Goal: Communication & Community: Answer question/provide support

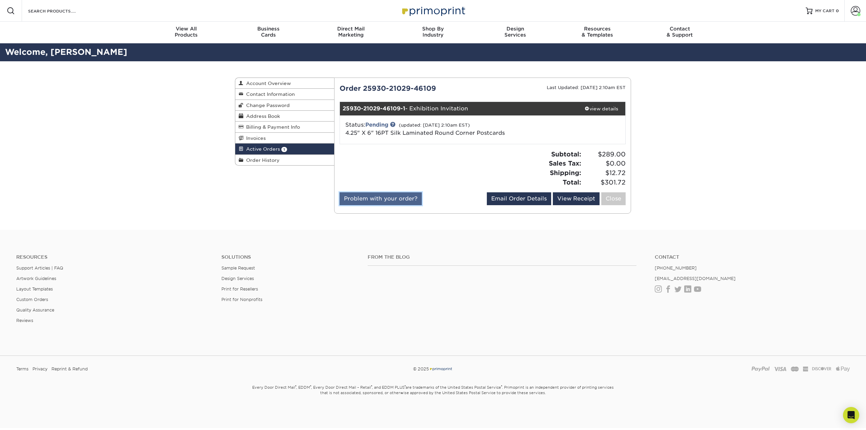
click at [391, 197] on link "Problem with your order?" at bounding box center [381, 198] width 82 height 13
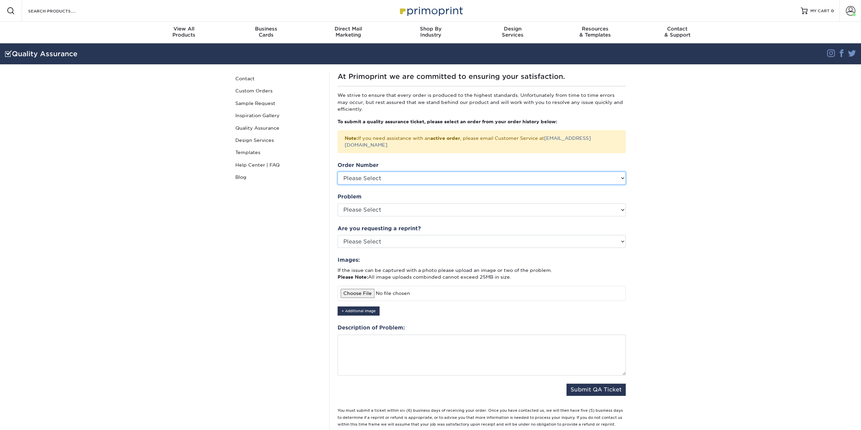
click at [380, 173] on select "Please Select" at bounding box center [482, 178] width 288 height 13
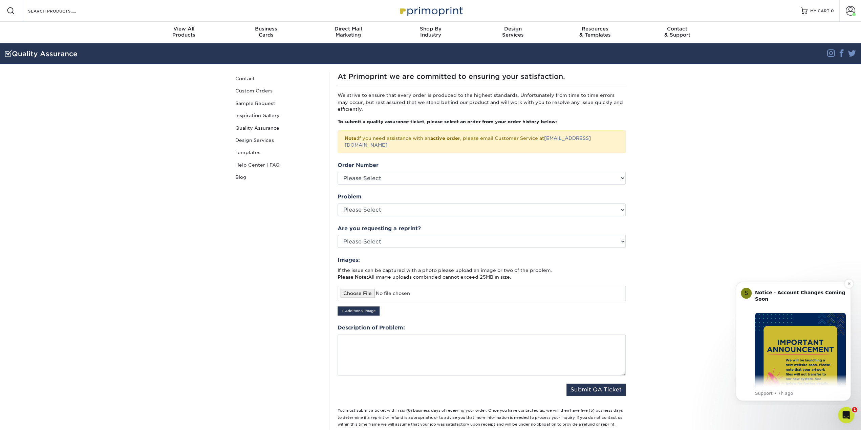
click at [788, 349] on img "Message content" at bounding box center [800, 358] width 91 height 91
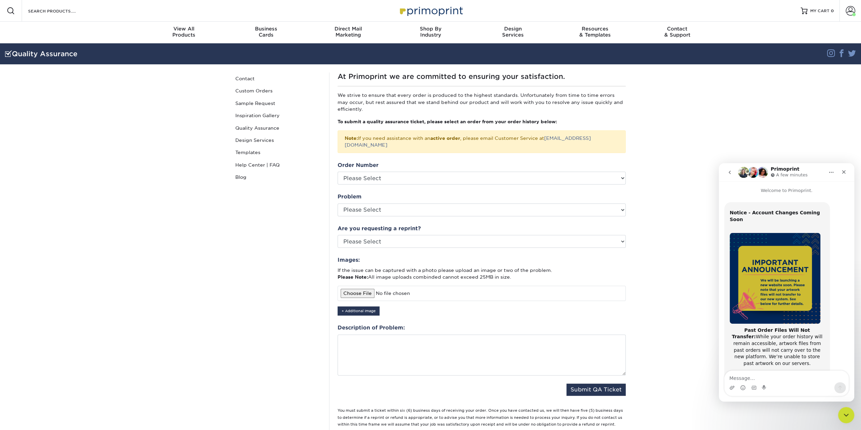
scroll to position [107, 0]
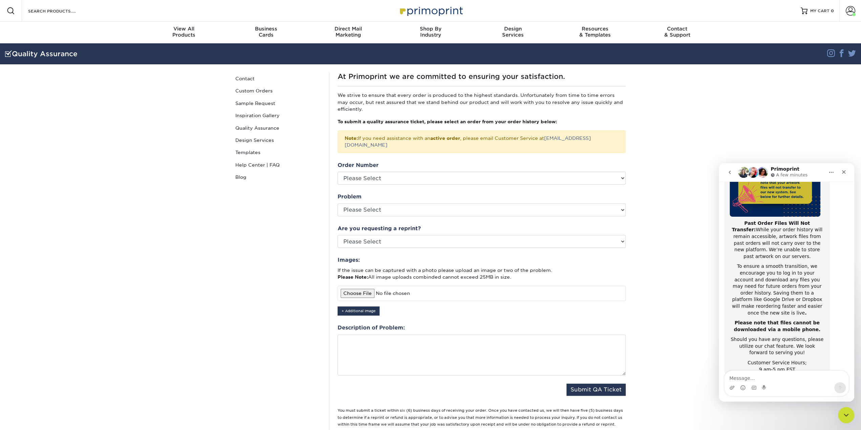
click at [757, 380] on textarea "Message…" at bounding box center [787, 377] width 124 height 12
type textarea "פ"
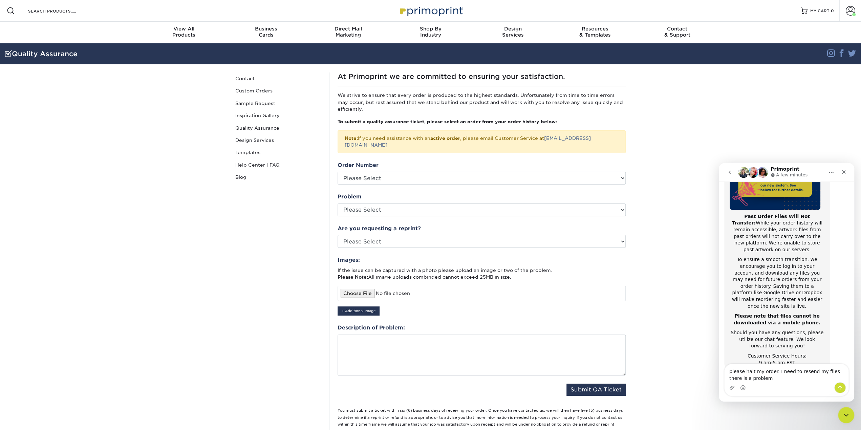
type textarea "please halt my order. I need to resend my files there is a problem."
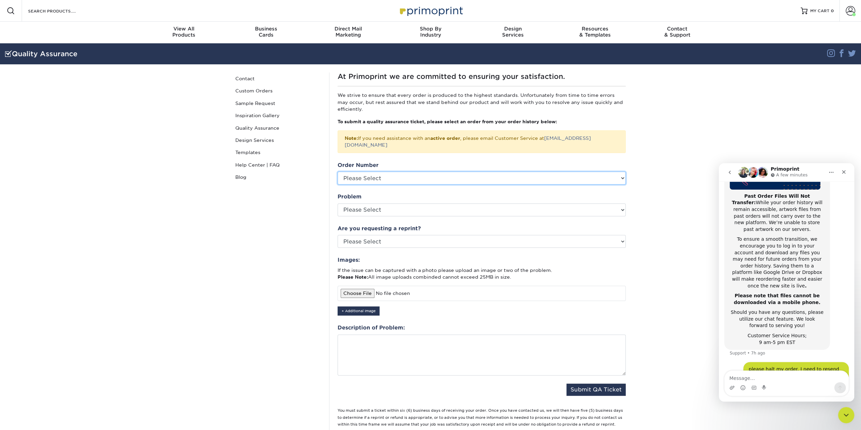
click at [596, 172] on select "Please Select" at bounding box center [482, 178] width 288 height 13
click at [385, 172] on select "Please Select" at bounding box center [482, 178] width 288 height 13
click at [385, 151] on div "At Primoprint we are committed to ensuring your satisfaction. We strive to ensu…" at bounding box center [481, 251] width 305 height 358
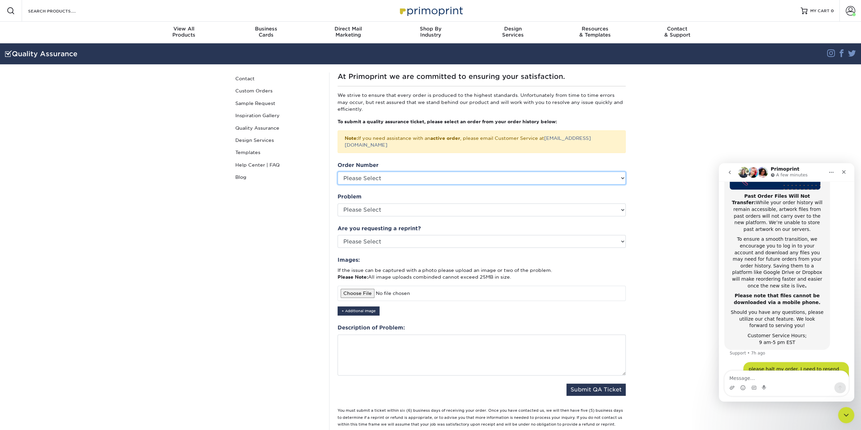
click at [624, 172] on select "Please Select" at bounding box center [482, 178] width 288 height 13
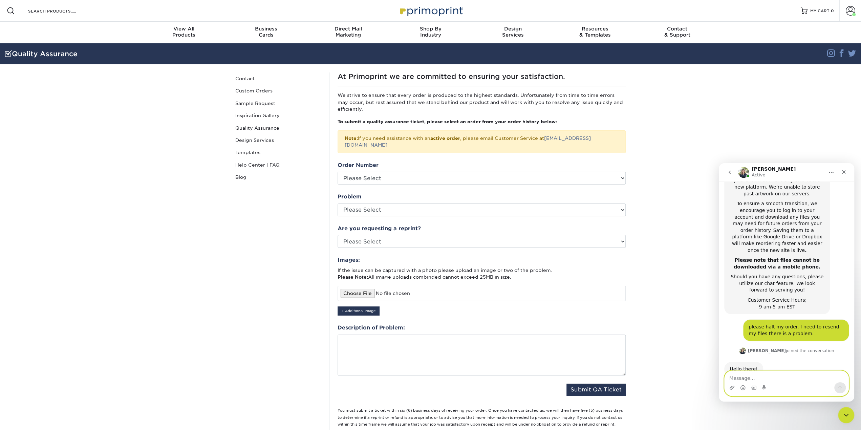
click at [743, 379] on textarea "Message…" at bounding box center [787, 377] width 124 height 12
paste textarea "#25930-21029-46109"
type textarea "#25930-21029-46109 please halt this order"
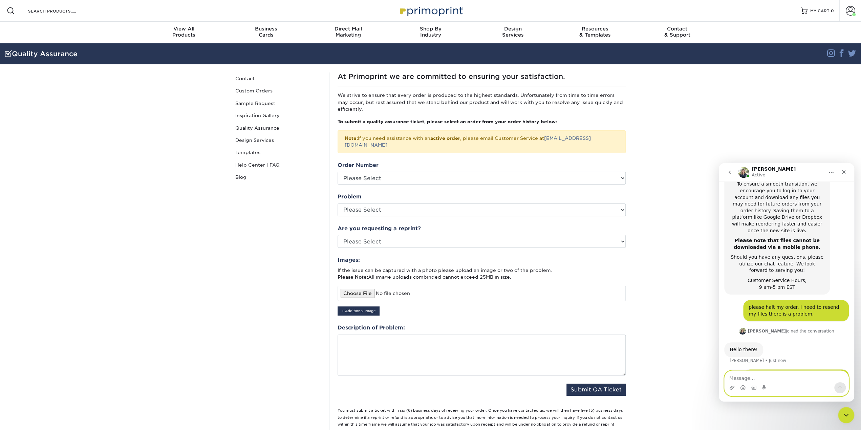
scroll to position [190, 0]
click at [428, 235] on select "Please Select Yes No Other" at bounding box center [482, 241] width 288 height 13
select select "no"
click at [338, 235] on select "Please Select Yes No Other" at bounding box center [482, 241] width 288 height 13
click at [420, 204] on select "Please Select Coating Missing Images Bindery Color Cutting Missing Hardware Shi…" at bounding box center [482, 210] width 288 height 13
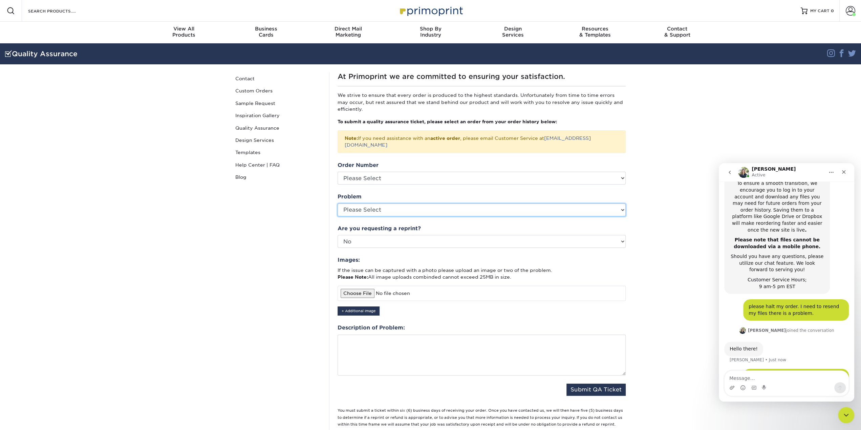
select select "Other: Please Describe"
click at [338, 204] on select "Please Select Coating Missing Images Bindery Color Cutting Missing Hardware Shi…" at bounding box center [482, 210] width 288 height 13
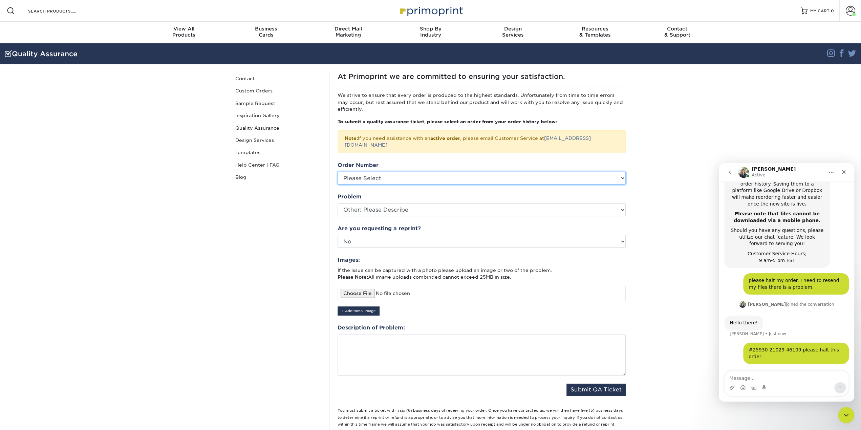
click at [422, 172] on select "Please Select" at bounding box center [482, 178] width 288 height 13
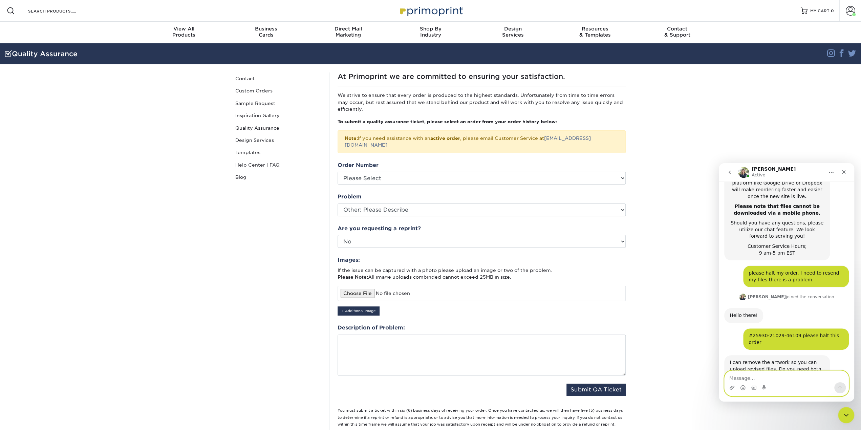
click at [759, 376] on textarea "Message…" at bounding box center [787, 377] width 124 height 12
type textarea "no only the front"
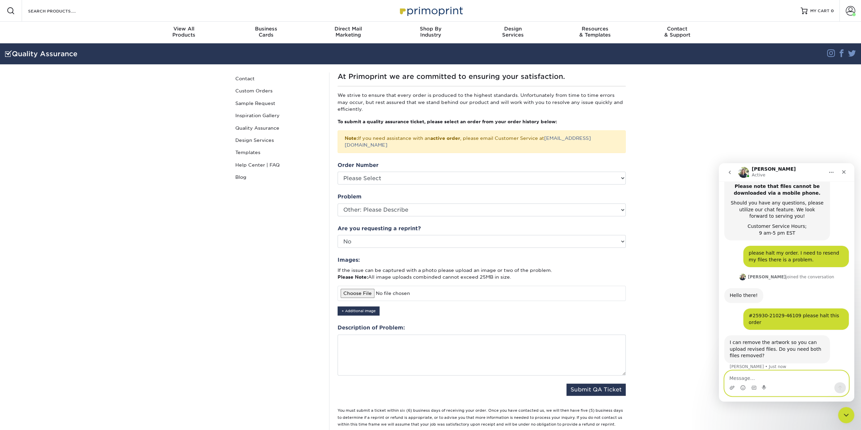
scroll to position [270, 0]
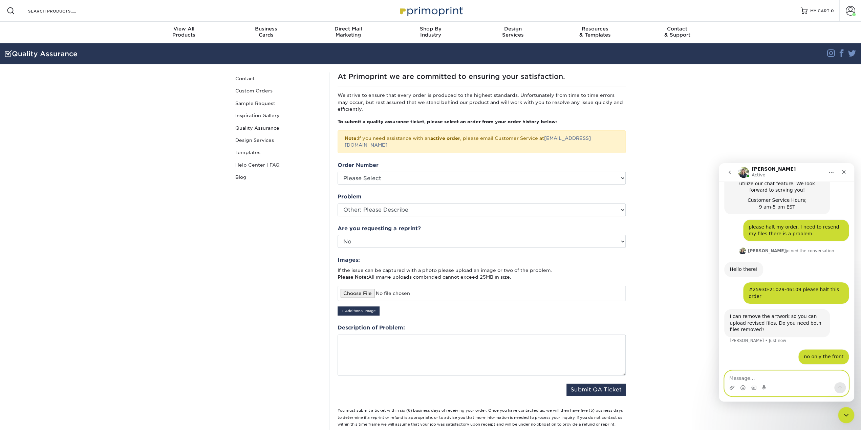
click at [764, 378] on textarea "Message…" at bounding box center [787, 377] width 124 height 12
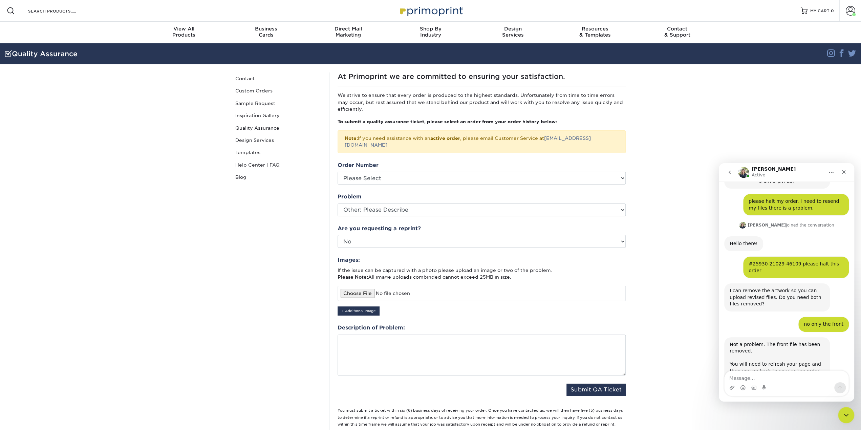
scroll to position [297, 0]
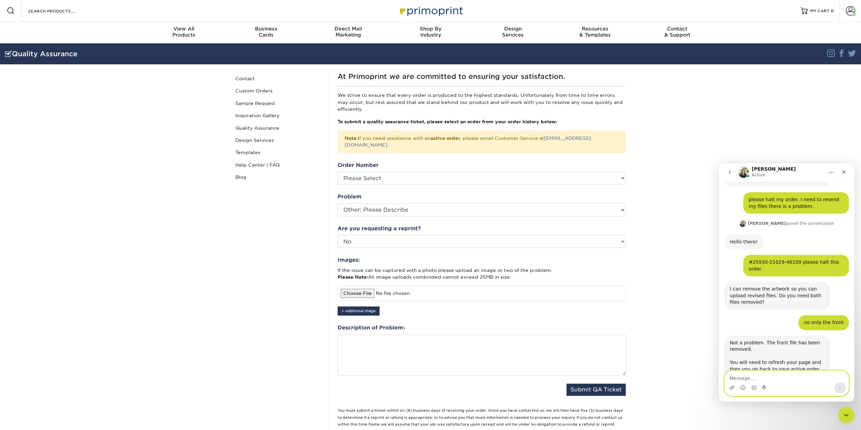
click at [774, 375] on textarea "Message…" at bounding box center [787, 377] width 124 height 12
type textarea "thank you so much and I am very sorry for the trouble"
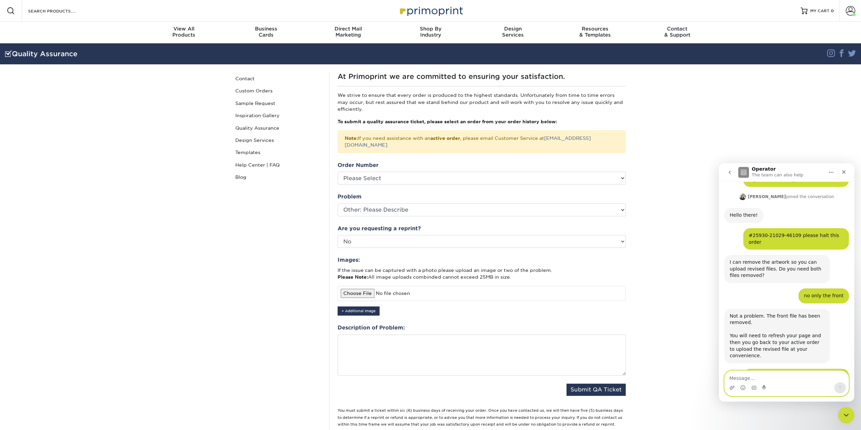
scroll to position [370, 0]
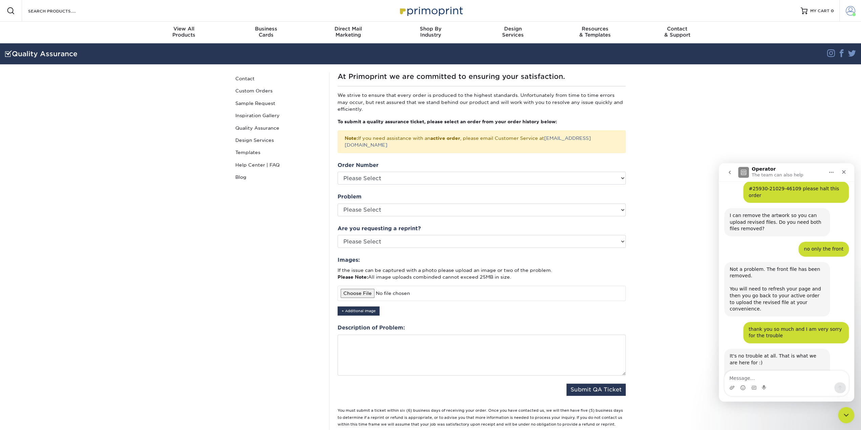
click at [848, 10] on span at bounding box center [850, 10] width 9 height 9
click at [789, 61] on link "Active Orders" at bounding box center [810, 65] width 85 height 9
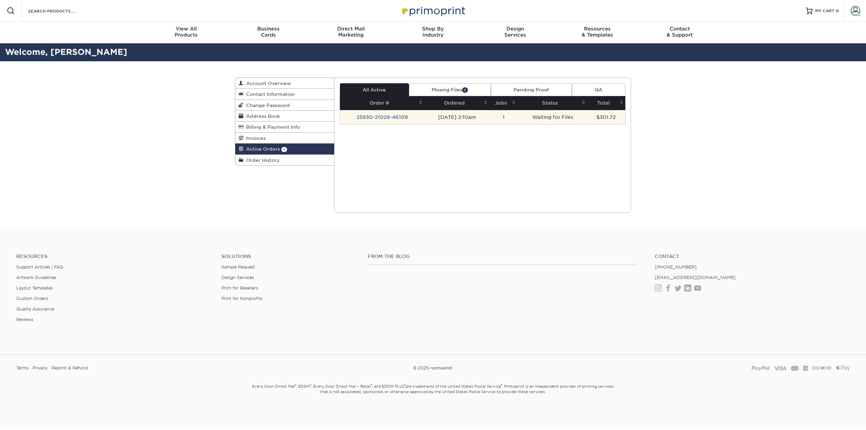
click at [566, 119] on td "Waiting for Files" at bounding box center [552, 117] width 69 height 14
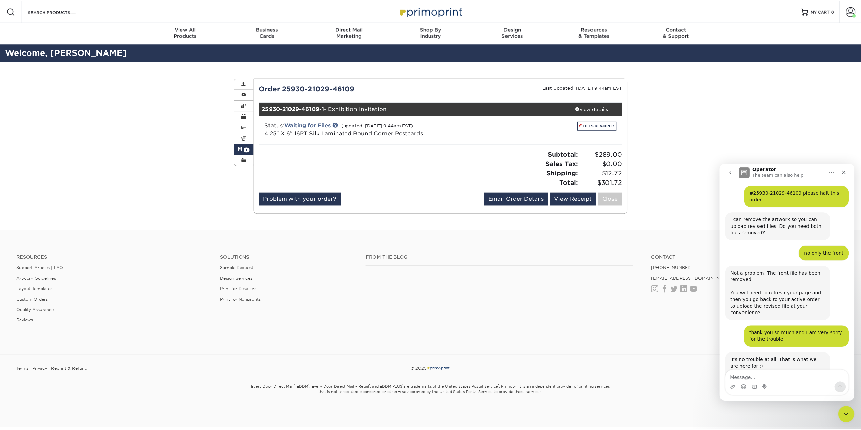
scroll to position [370, 0]
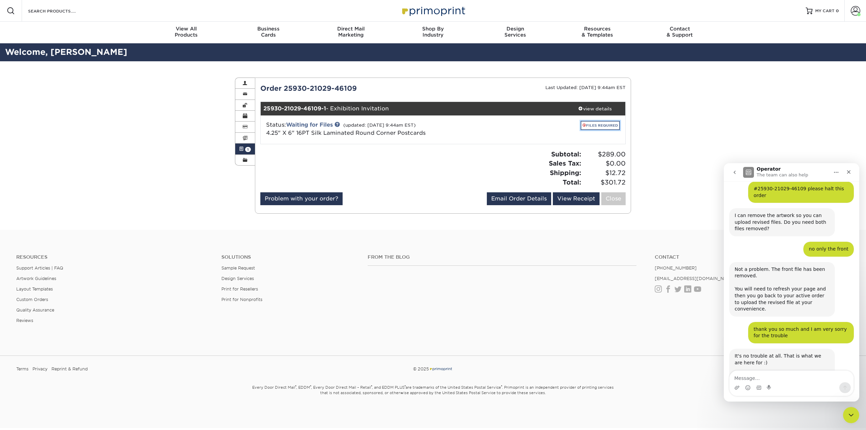
click at [604, 124] on link "FILES REQUIRED" at bounding box center [600, 125] width 39 height 9
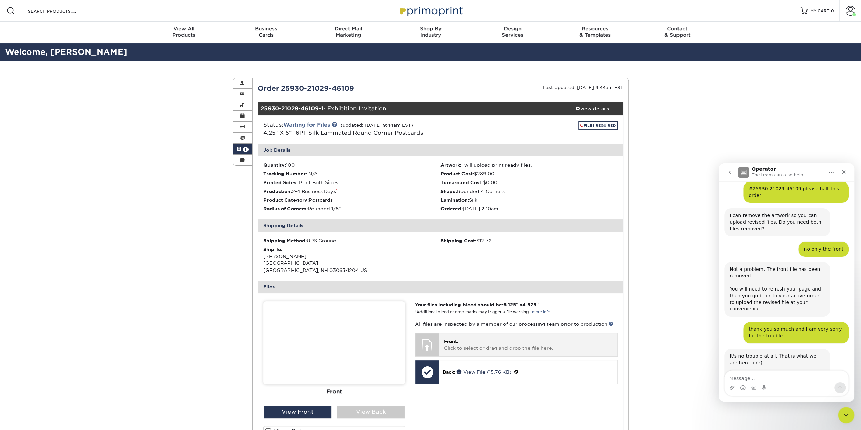
click at [431, 347] on div at bounding box center [427, 345] width 24 height 24
click at [435, 345] on div at bounding box center [427, 345] width 24 height 24
click at [458, 342] on span "Front:" at bounding box center [451, 341] width 15 height 5
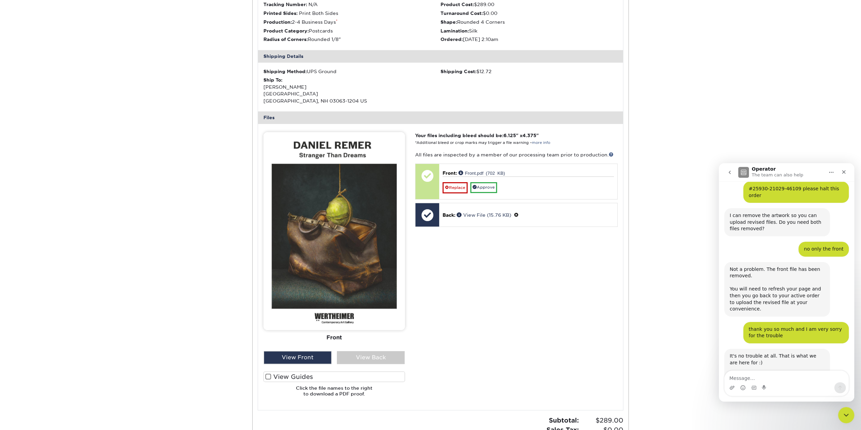
scroll to position [203, 0]
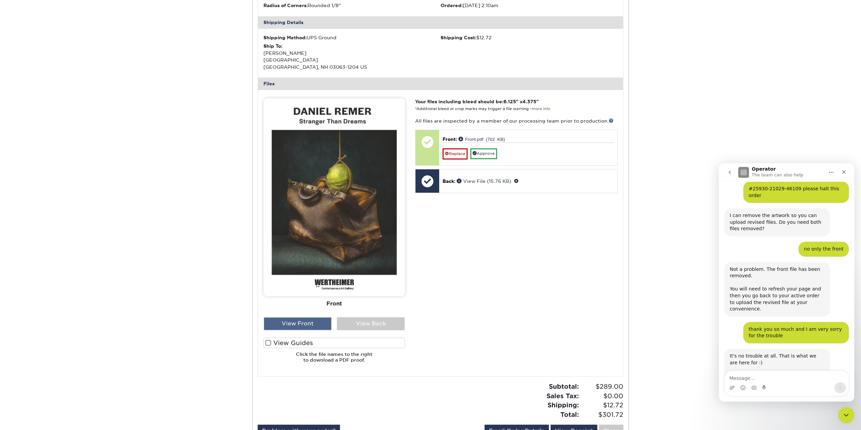
click at [318, 321] on div "View Front" at bounding box center [298, 323] width 68 height 13
click at [306, 323] on div "View Front" at bounding box center [298, 323] width 68 height 13
click at [269, 344] on span at bounding box center [268, 343] width 6 height 6
click at [0, 0] on input "View Guides" at bounding box center [0, 0] width 0 height 0
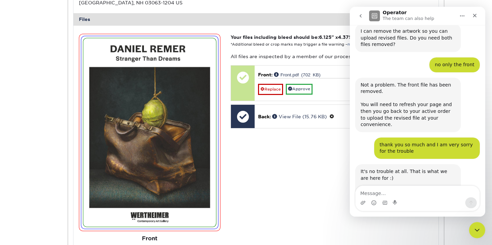
scroll to position [247, 0]
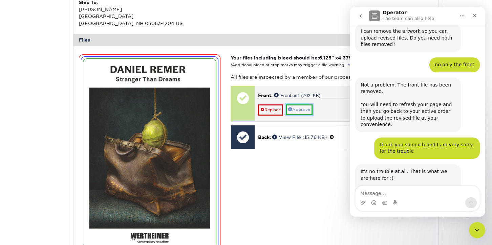
click at [299, 111] on link "Approve" at bounding box center [299, 110] width 27 height 10
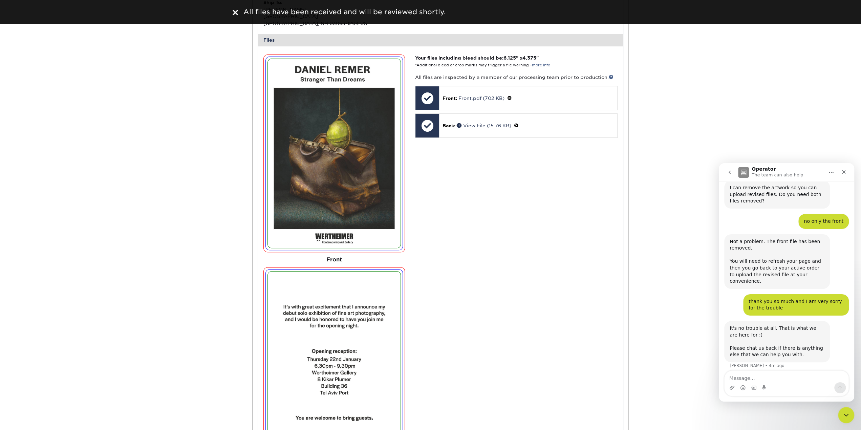
scroll to position [370, 0]
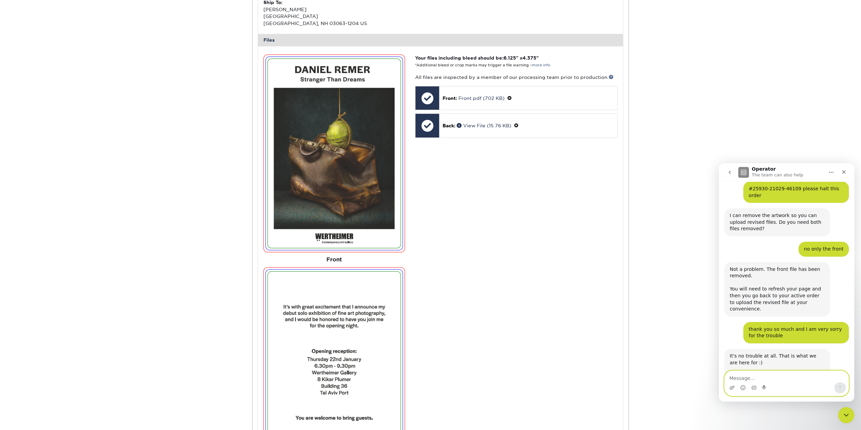
click at [766, 374] on textarea "Message…" at bounding box center [787, 377] width 124 height 12
type textarea "thank you. I have now uploaded it"
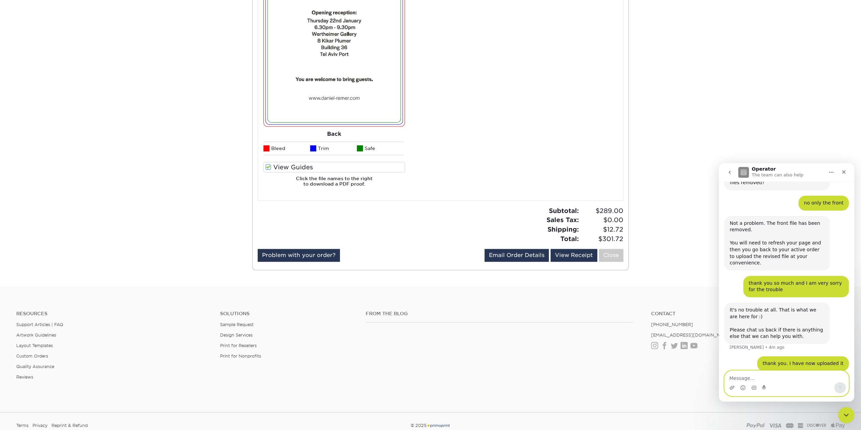
scroll to position [552, 0]
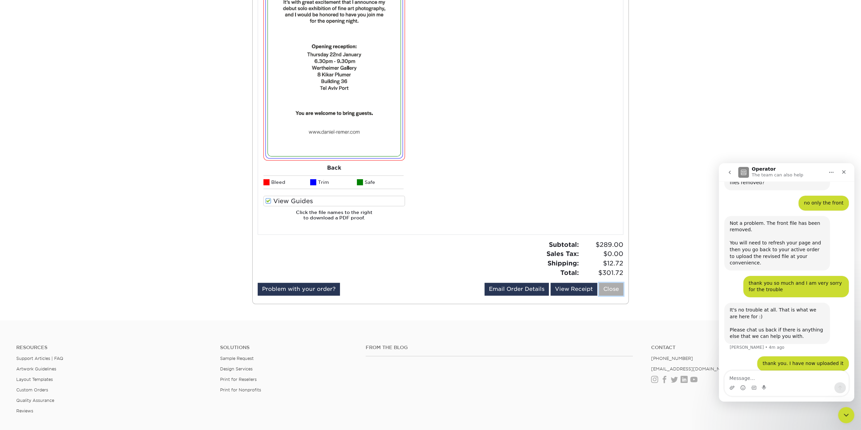
click at [612, 289] on link "Close" at bounding box center [611, 289] width 24 height 13
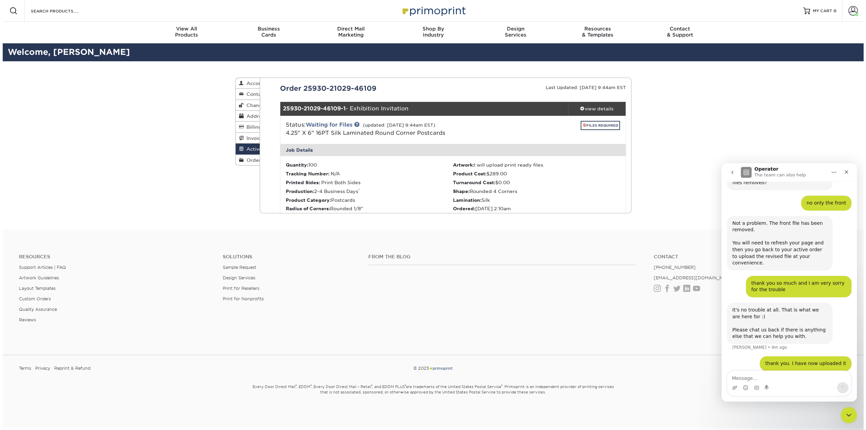
scroll to position [0, 0]
